Goal: Task Accomplishment & Management: Use online tool/utility

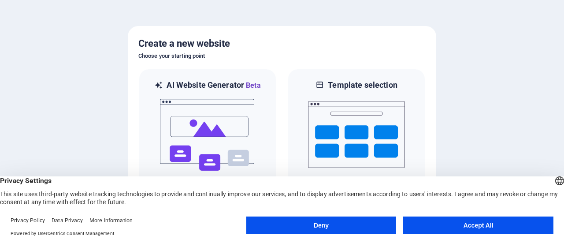
click at [465, 224] on button "Accept All" at bounding box center [478, 225] width 150 height 18
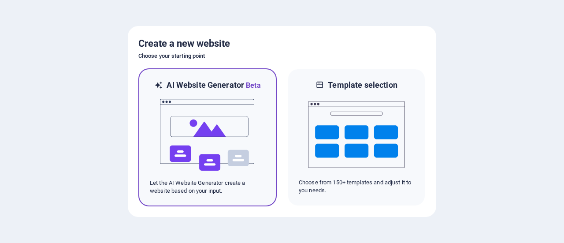
click at [233, 119] on img at bounding box center [207, 135] width 97 height 88
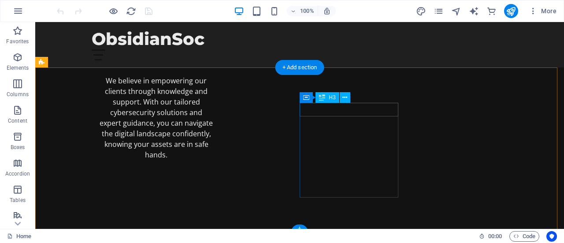
scroll to position [1073, 0]
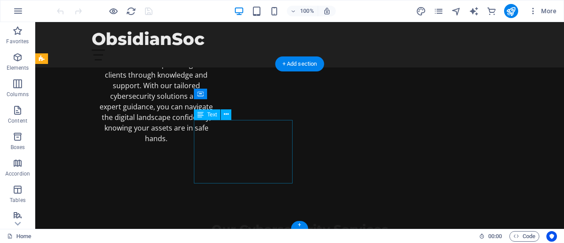
drag, startPoint x: 235, startPoint y: 125, endPoint x: 217, endPoint y: 129, distance: 18.5
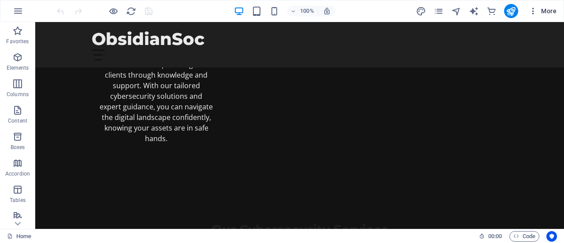
click at [536, 11] on icon "button" at bounding box center [533, 11] width 9 height 9
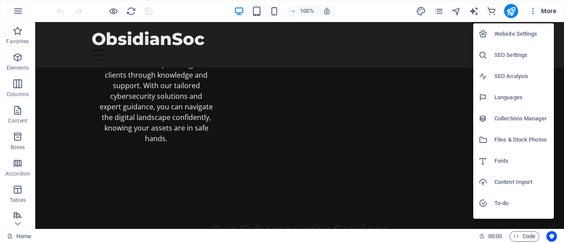
click at [514, 183] on h6 "Content Import" at bounding box center [521, 182] width 54 height 11
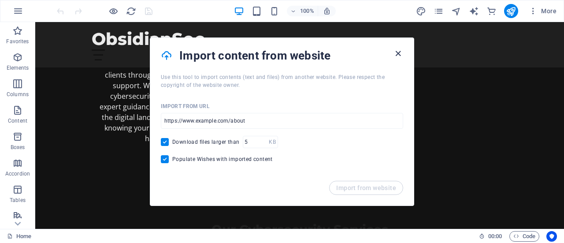
click at [400, 54] on icon "button" at bounding box center [398, 53] width 10 height 10
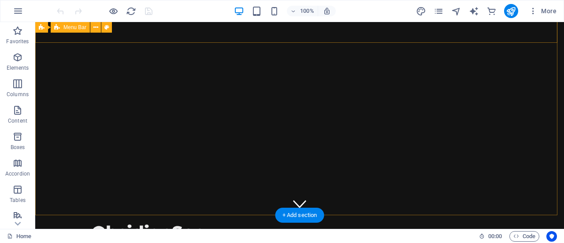
scroll to position [0, 0]
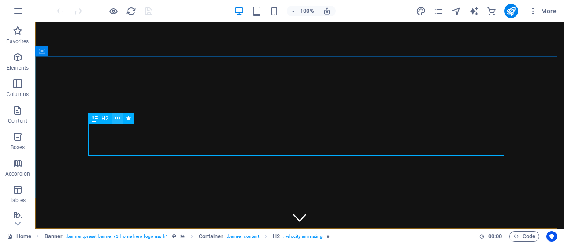
click at [119, 119] on icon at bounding box center [117, 118] width 5 height 9
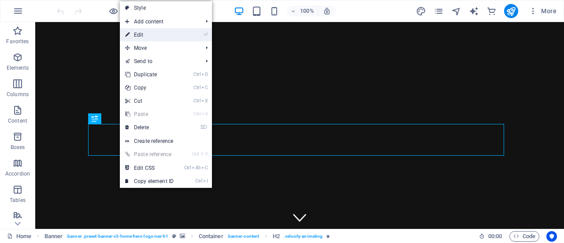
click at [152, 34] on link "⏎ Edit" at bounding box center [149, 34] width 59 height 13
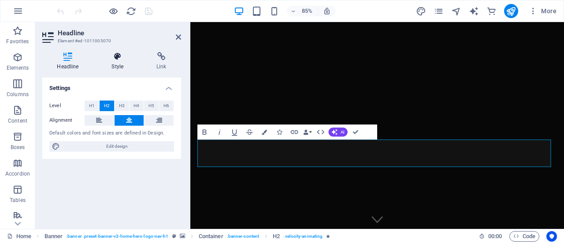
click at [117, 61] on h4 "Style" at bounding box center [119, 61] width 45 height 18
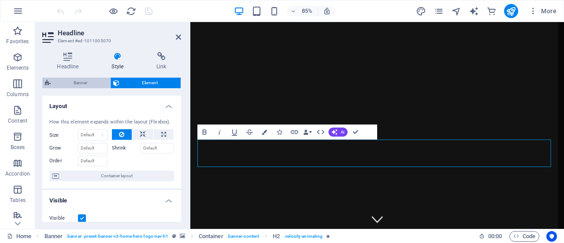
click at [81, 78] on span "Banner" at bounding box center [80, 83] width 54 height 11
select select "preset-banner-v3-home-hero-logo-nav-h1"
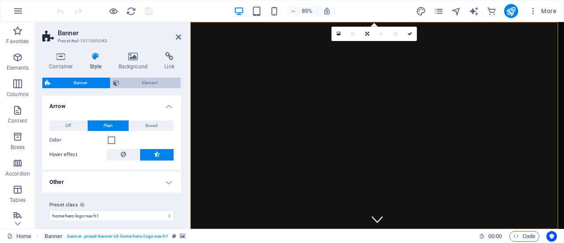
click at [135, 83] on span "Element" at bounding box center [150, 83] width 56 height 11
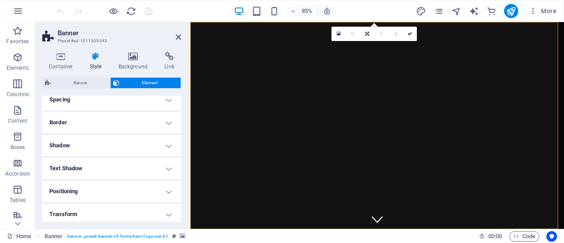
scroll to position [83, 0]
click at [167, 164] on h4 "Text Shadow" at bounding box center [111, 165] width 139 height 21
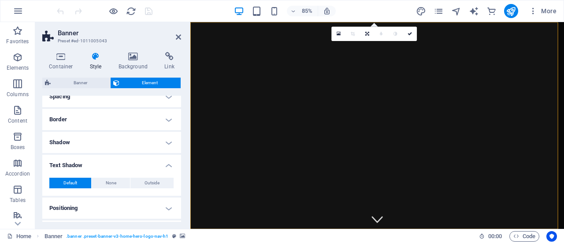
click at [167, 164] on h4 "Text Shadow" at bounding box center [111, 163] width 139 height 16
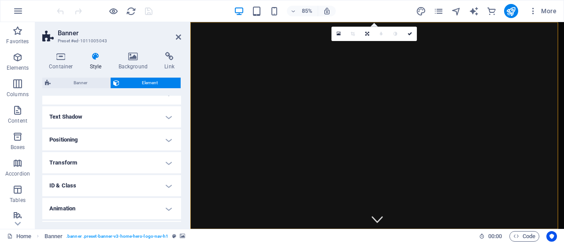
scroll to position [152, 0]
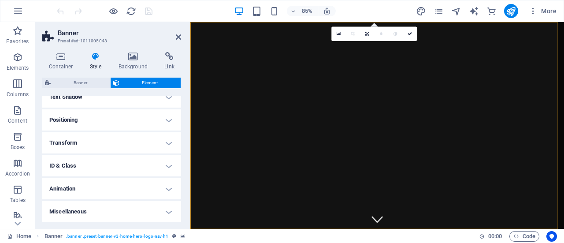
click at [158, 211] on h4 "Miscellaneous" at bounding box center [111, 211] width 139 height 21
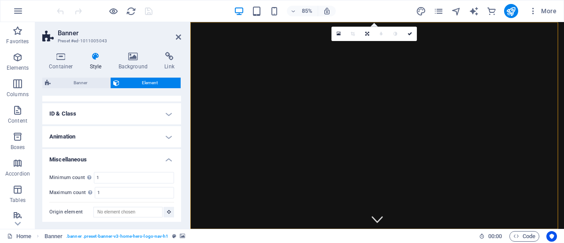
scroll to position [205, 0]
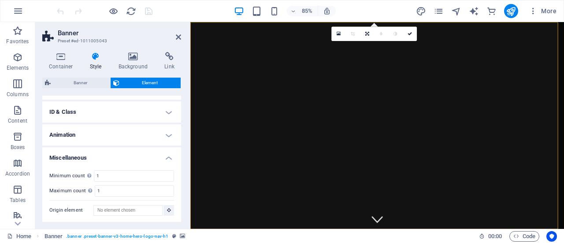
click at [168, 156] on h4 "Miscellaneous" at bounding box center [111, 155] width 139 height 16
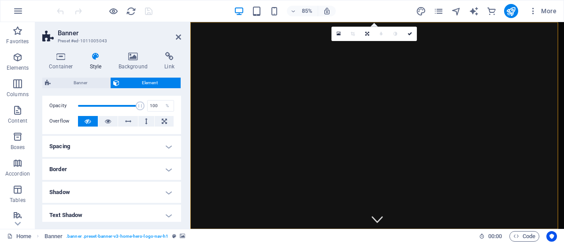
scroll to position [0, 0]
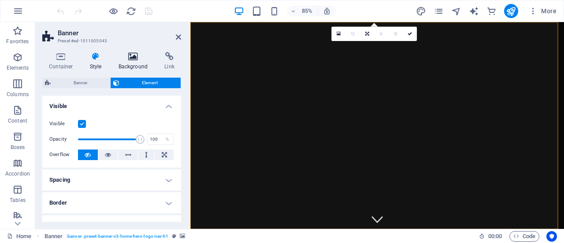
click at [134, 59] on icon at bounding box center [133, 56] width 43 height 9
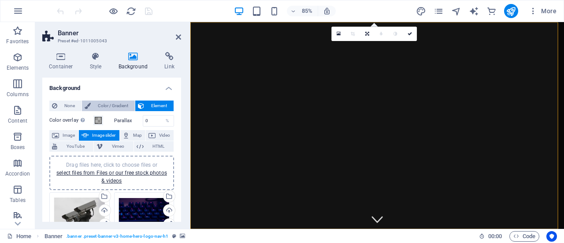
scroll to position [53, 0]
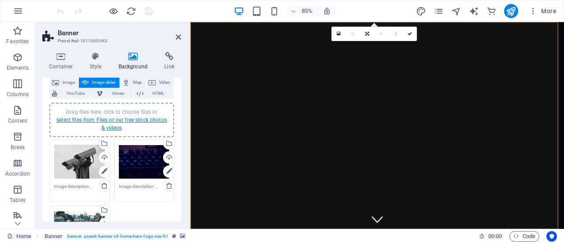
click at [111, 119] on link "select files from Files or our free stock photos & videos" at bounding box center [111, 124] width 111 height 14
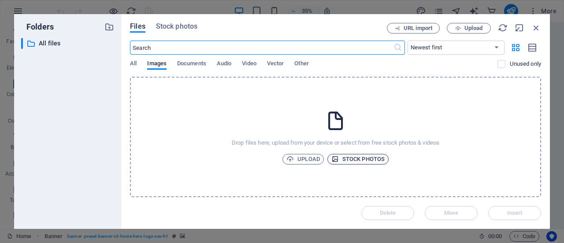
click at [347, 157] on span "Stock photos" at bounding box center [357, 159] width 53 height 11
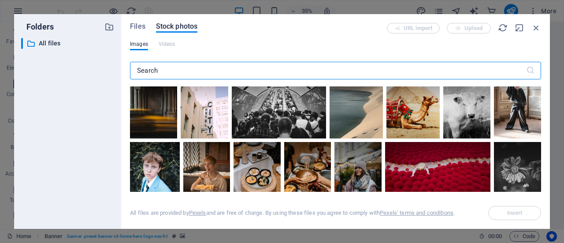
scroll to position [21, 0]
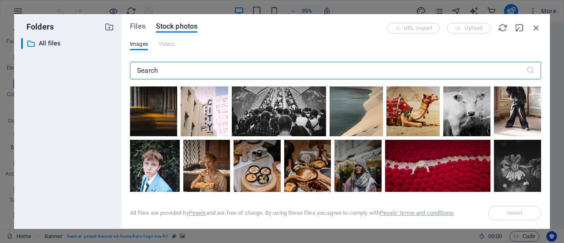
click at [327, 73] on input "text" at bounding box center [328, 71] width 396 height 18
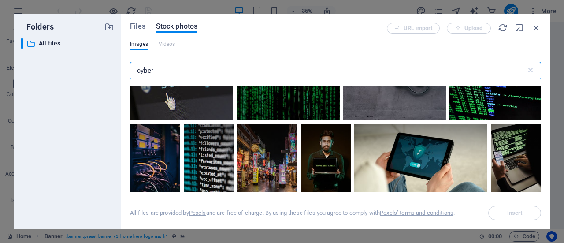
scroll to position [34, 0]
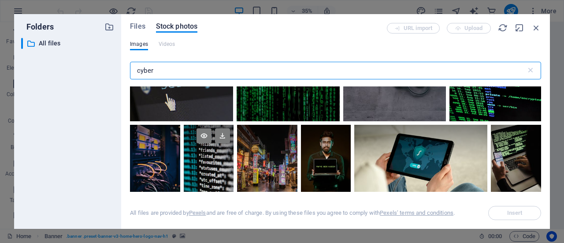
type input "cyber"
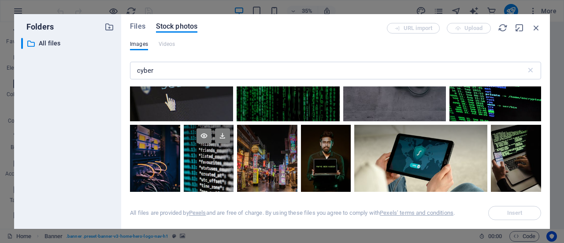
click at [202, 168] on div at bounding box center [209, 162] width 50 height 75
click at [206, 135] on icon at bounding box center [203, 135] width 15 height 15
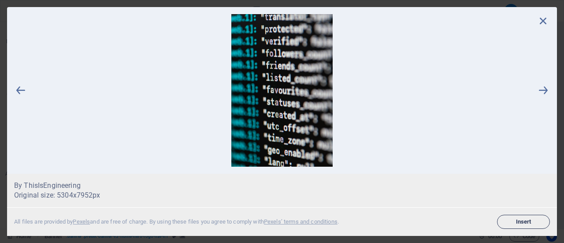
click at [519, 222] on span "Insert" at bounding box center [523, 221] width 45 height 5
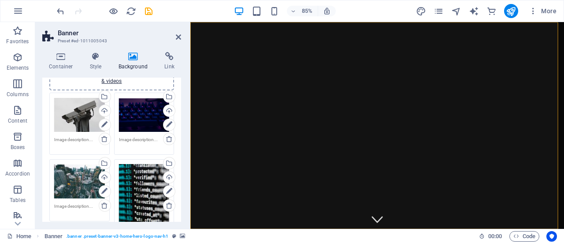
scroll to position [99, 0]
click at [103, 125] on icon at bounding box center [104, 125] width 6 height 11
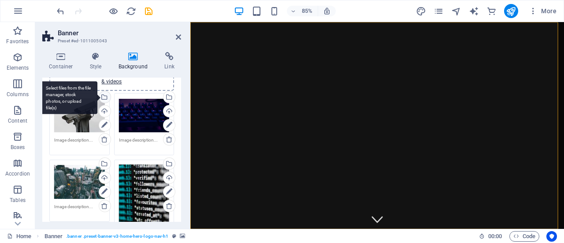
click at [97, 96] on div "Select files from the file manager, stock photos, or upload file(s)" at bounding box center [68, 97] width 57 height 33
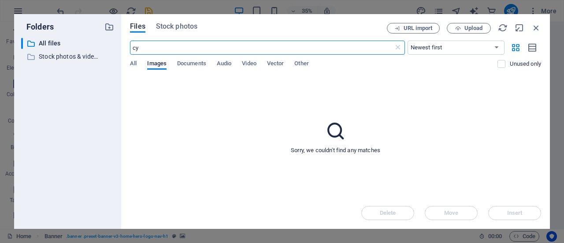
type input "c"
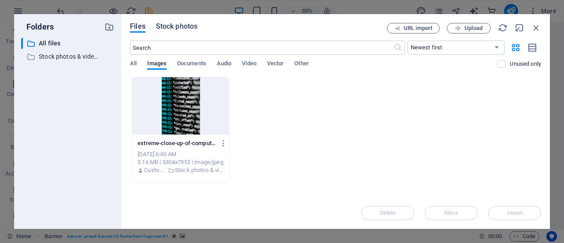
click at [181, 27] on span "Stock photos" at bounding box center [176, 26] width 41 height 11
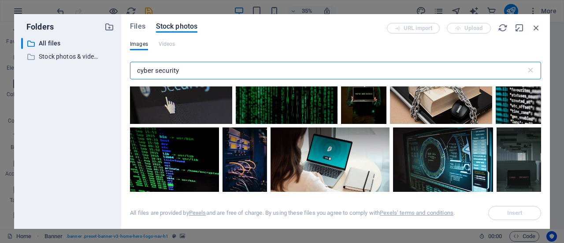
scroll to position [31, 0]
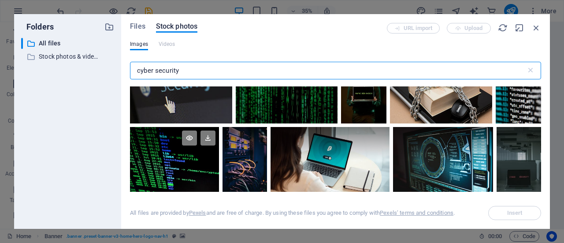
type input "cyber security"
click at [190, 163] on div at bounding box center [174, 160] width 89 height 67
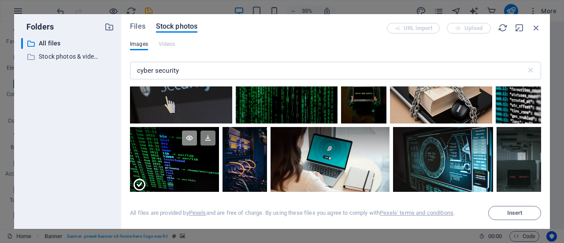
click at [188, 135] on icon at bounding box center [189, 137] width 15 height 15
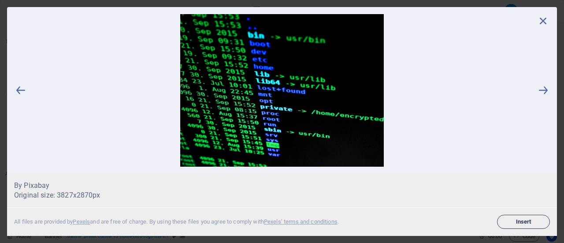
click at [513, 221] on span "Insert" at bounding box center [523, 221] width 45 height 5
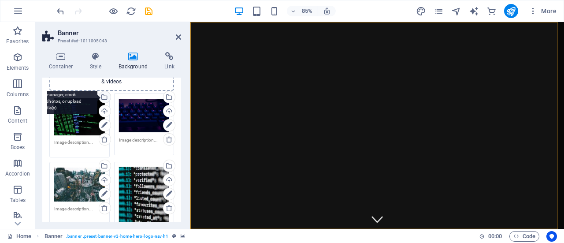
click at [97, 96] on div "Select files from the file manager, stock photos, or upload file(s)" at bounding box center [68, 97] width 57 height 33
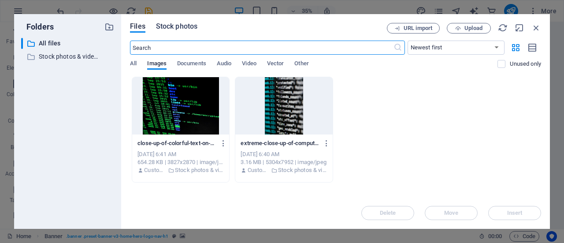
click at [176, 23] on span "Stock photos" at bounding box center [176, 26] width 41 height 11
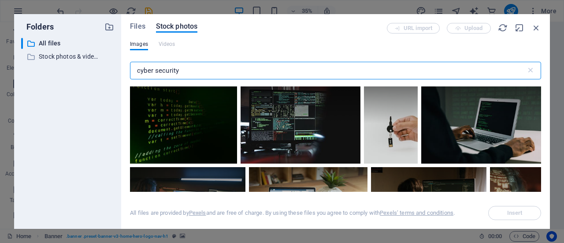
scroll to position [145, 0]
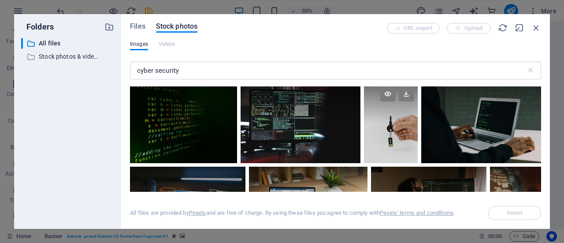
click at [399, 132] on div at bounding box center [390, 123] width 53 height 80
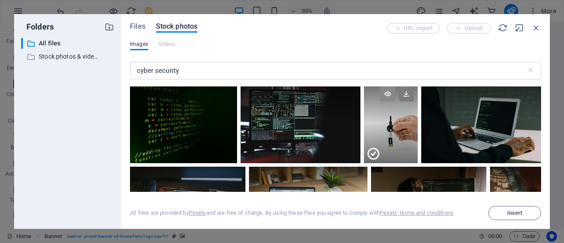
click at [388, 94] on icon at bounding box center [387, 93] width 15 height 15
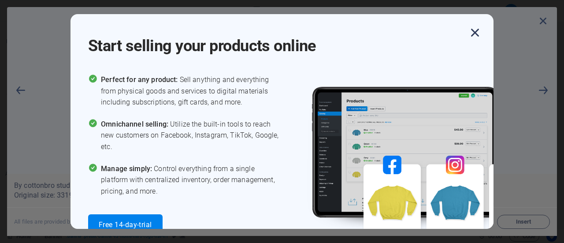
click at [477, 33] on icon "button" at bounding box center [475, 33] width 16 height 16
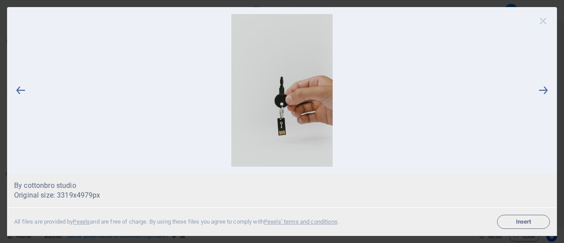
click at [544, 15] on icon at bounding box center [542, 20] width 13 height 13
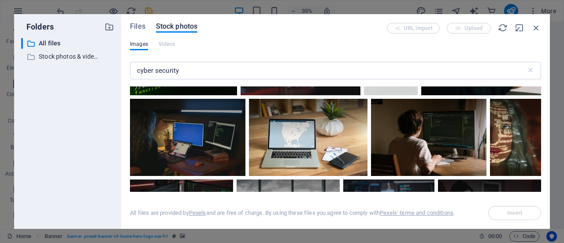
scroll to position [232, 0]
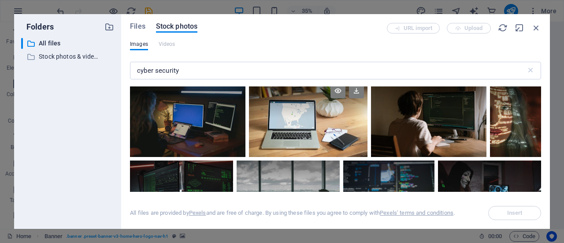
click at [316, 113] on div at bounding box center [308, 99] width 118 height 38
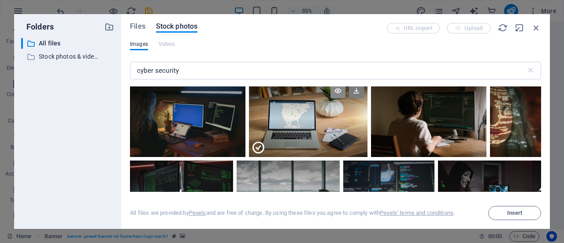
click at [331, 91] on icon at bounding box center [337, 90] width 15 height 15
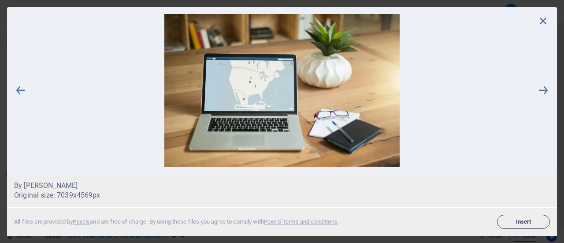
click at [521, 222] on span "Insert" at bounding box center [523, 221] width 45 height 5
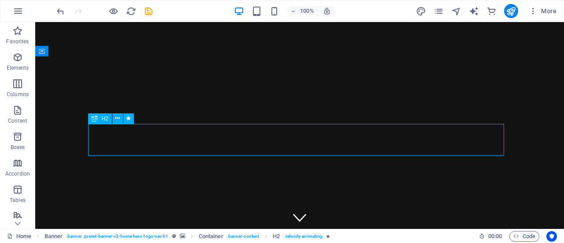
drag, startPoint x: 269, startPoint y: 167, endPoint x: 386, endPoint y: 129, distance: 123.3
click at [118, 121] on icon at bounding box center [117, 118] width 5 height 9
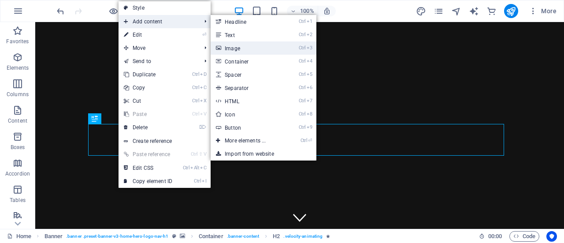
click at [247, 48] on link "Ctrl 3 Image" at bounding box center [247, 47] width 73 height 13
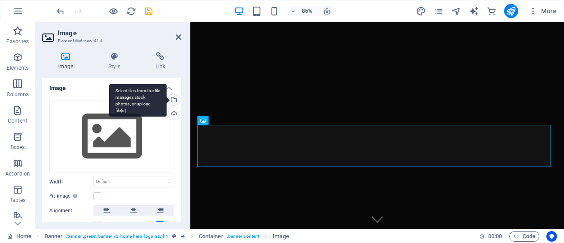
click at [166, 98] on div "Select files from the file manager, stock photos, or upload file(s)" at bounding box center [137, 100] width 57 height 33
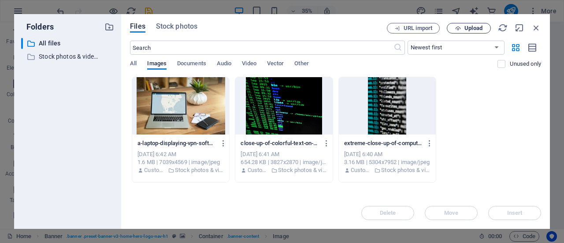
click at [462, 27] on span "Upload" at bounding box center [469, 29] width 36 height 6
click at [536, 28] on icon "button" at bounding box center [536, 28] width 10 height 10
